Goal: Check status

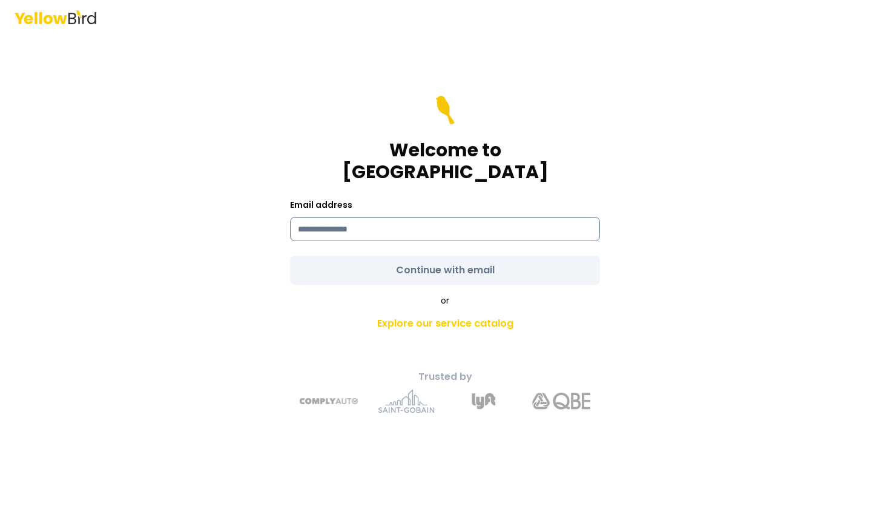
click at [467, 222] on input at bounding box center [445, 229] width 310 height 24
type input "**********"
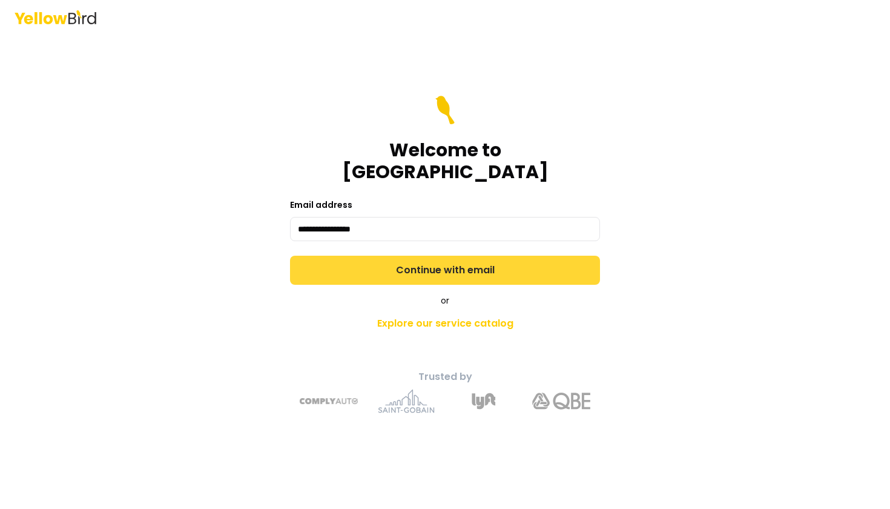
click at [443, 259] on button "Continue with email" at bounding box center [445, 270] width 310 height 29
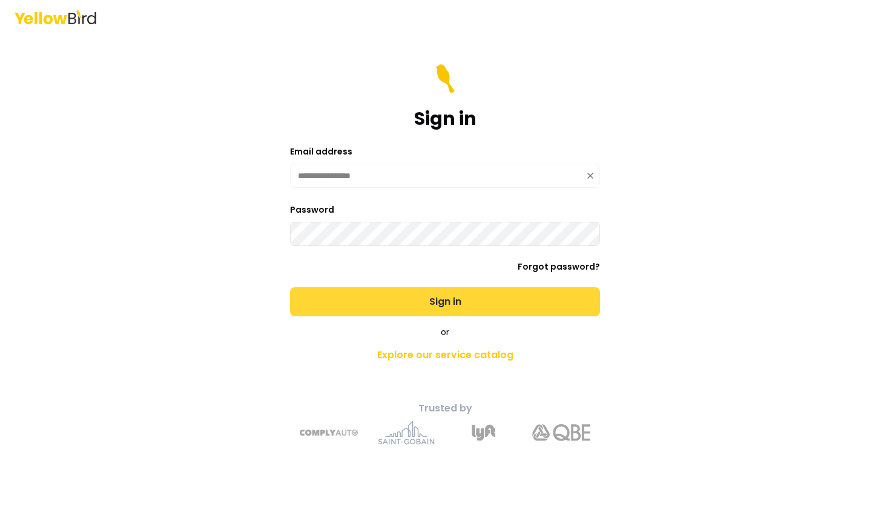
click at [410, 297] on button "Sign in" at bounding box center [445, 301] width 310 height 29
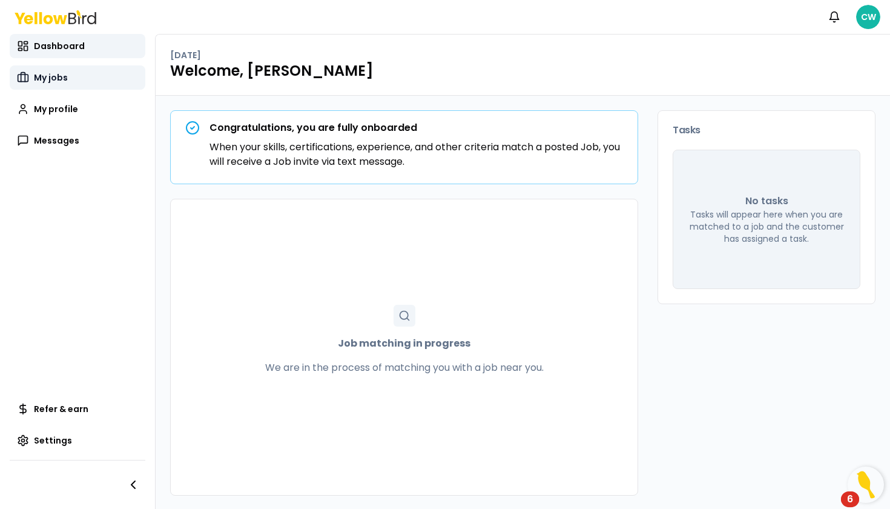
click at [47, 70] on link "My jobs" at bounding box center [78, 77] width 136 height 24
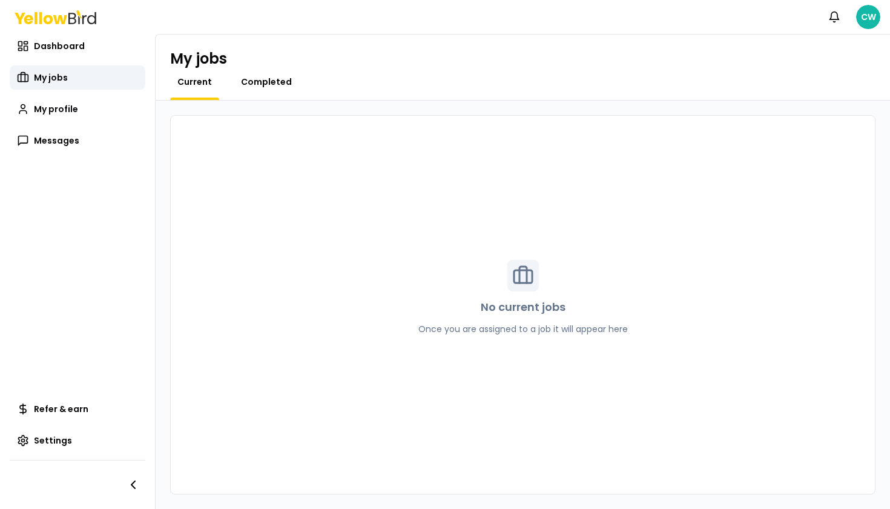
click at [248, 79] on span "Completed" at bounding box center [266, 82] width 51 height 12
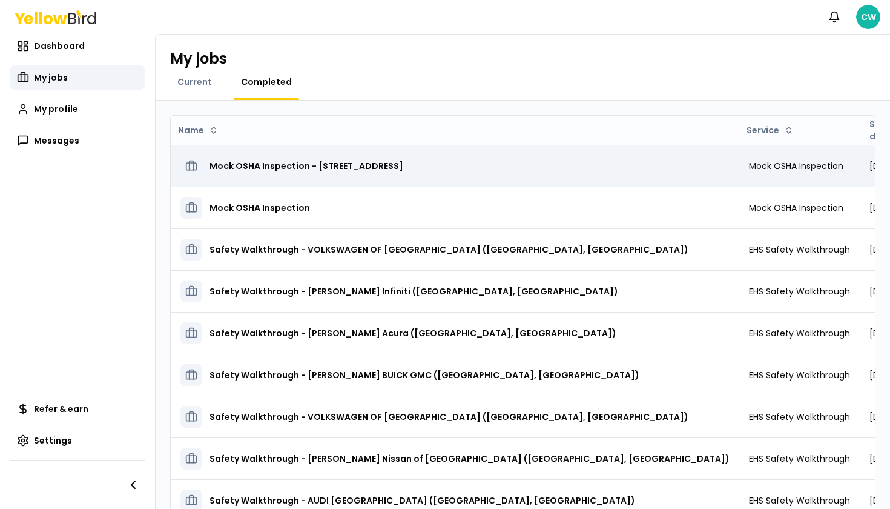
click at [254, 170] on h3 "Mock OSHA Inspection - [STREET_ADDRESS]" at bounding box center [307, 166] width 194 height 22
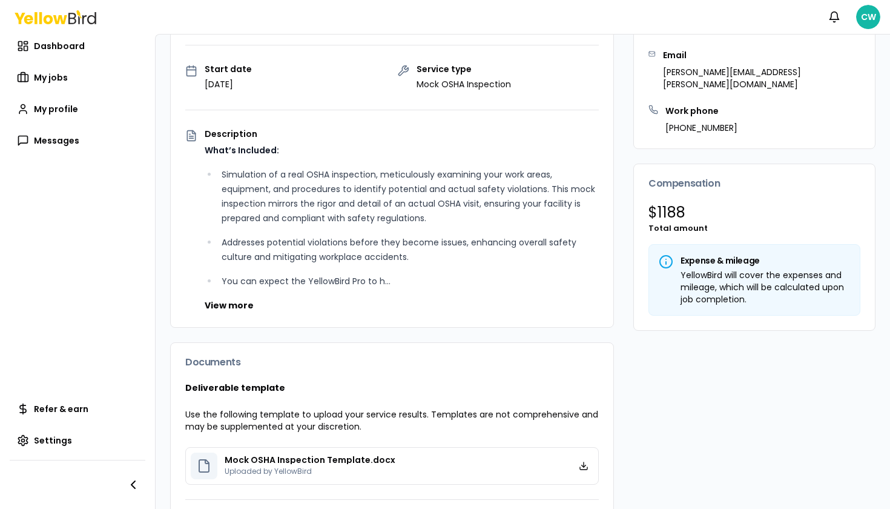
scroll to position [194, 0]
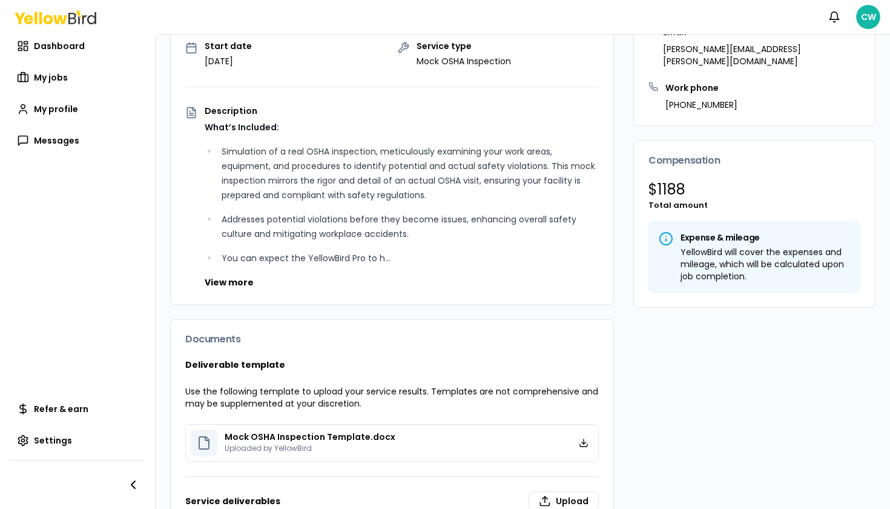
click at [659, 231] on icon at bounding box center [666, 238] width 15 height 15
